Goal: Task Accomplishment & Management: Use online tool/utility

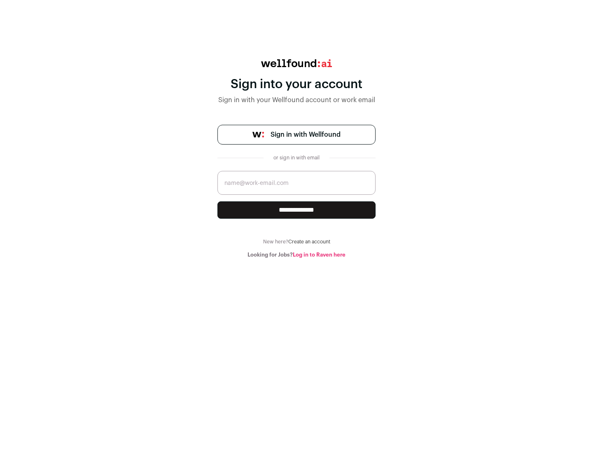
click at [305, 135] on span "Sign in with Wellfound" at bounding box center [306, 135] width 70 height 10
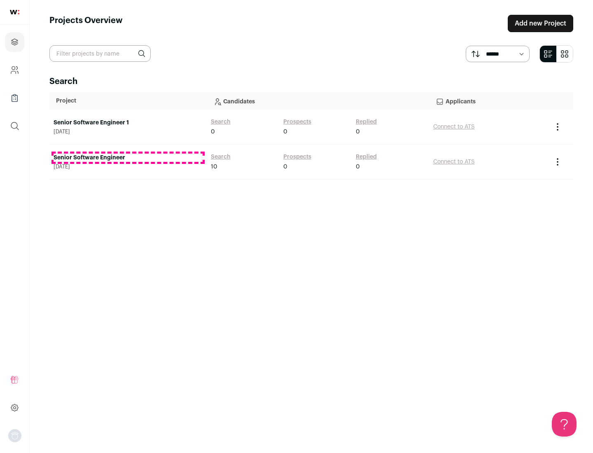
click at [128, 158] on link "Senior Software Engineer" at bounding box center [128, 158] width 149 height 8
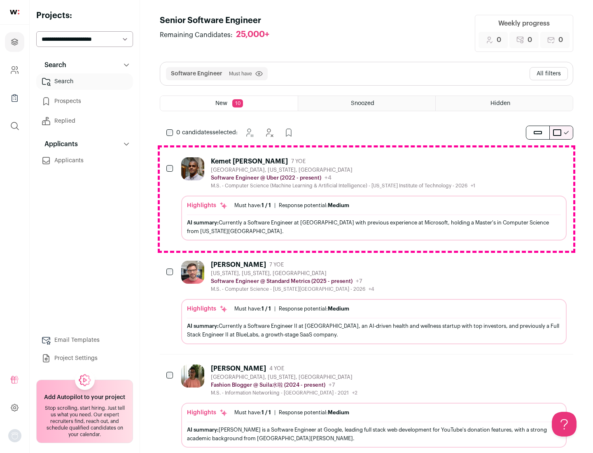
click at [366, 199] on div "Highlights Must have: 1 / 1 How many must haves have been fulfilled? | Response…" at bounding box center [373, 218] width 385 height 45
